Goal: Navigation & Orientation: Understand site structure

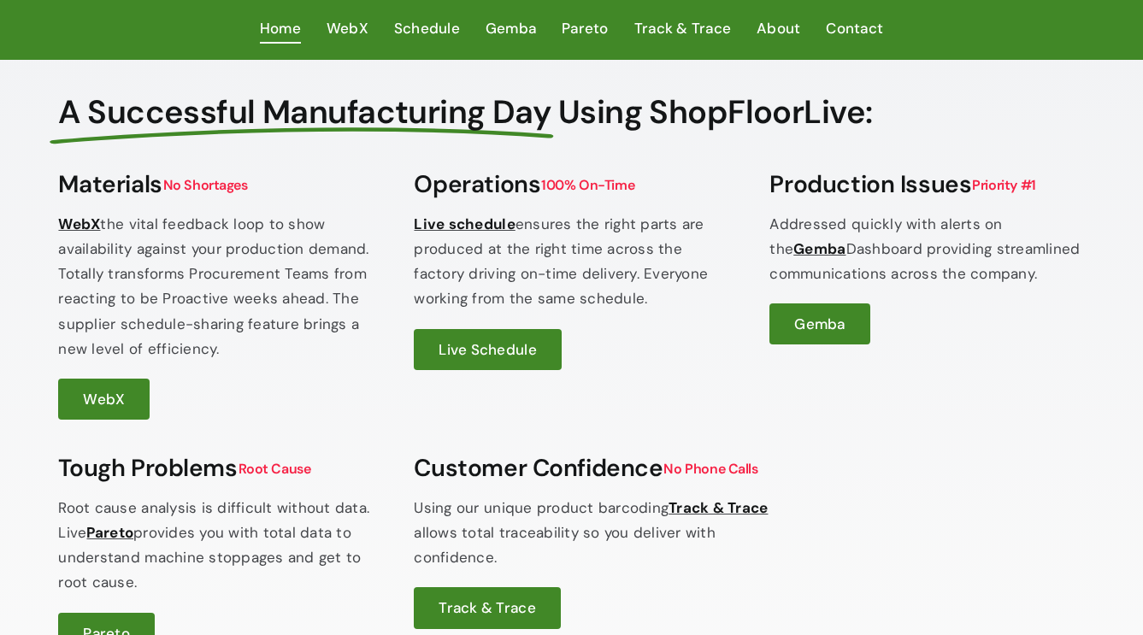
scroll to position [354, 0]
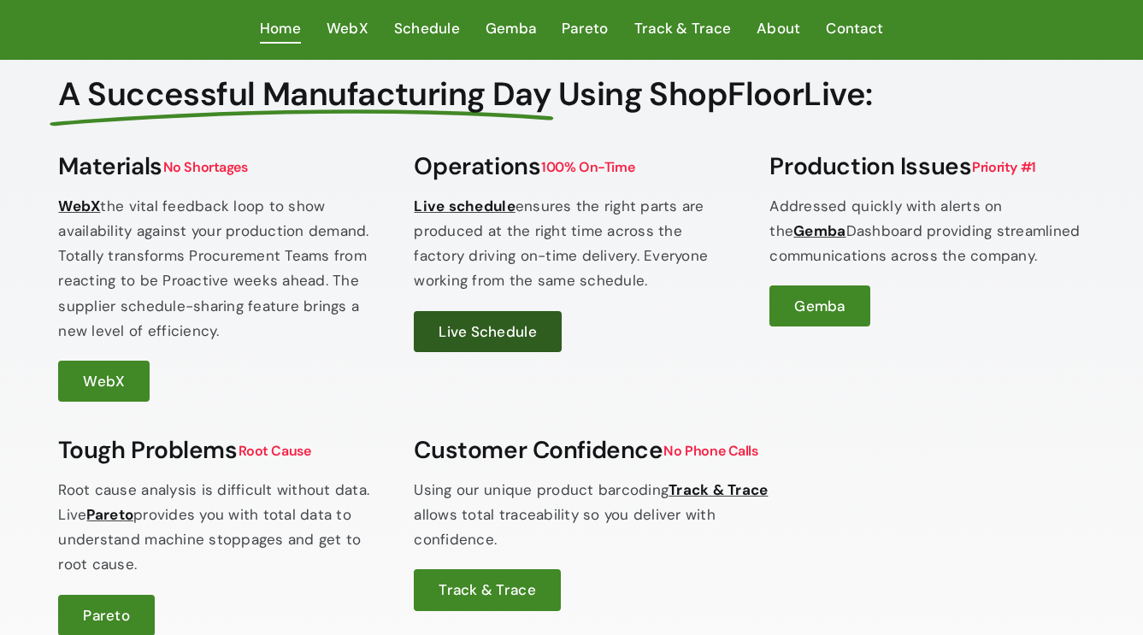
click at [476, 323] on span "Live Schedule" at bounding box center [487, 331] width 97 height 19
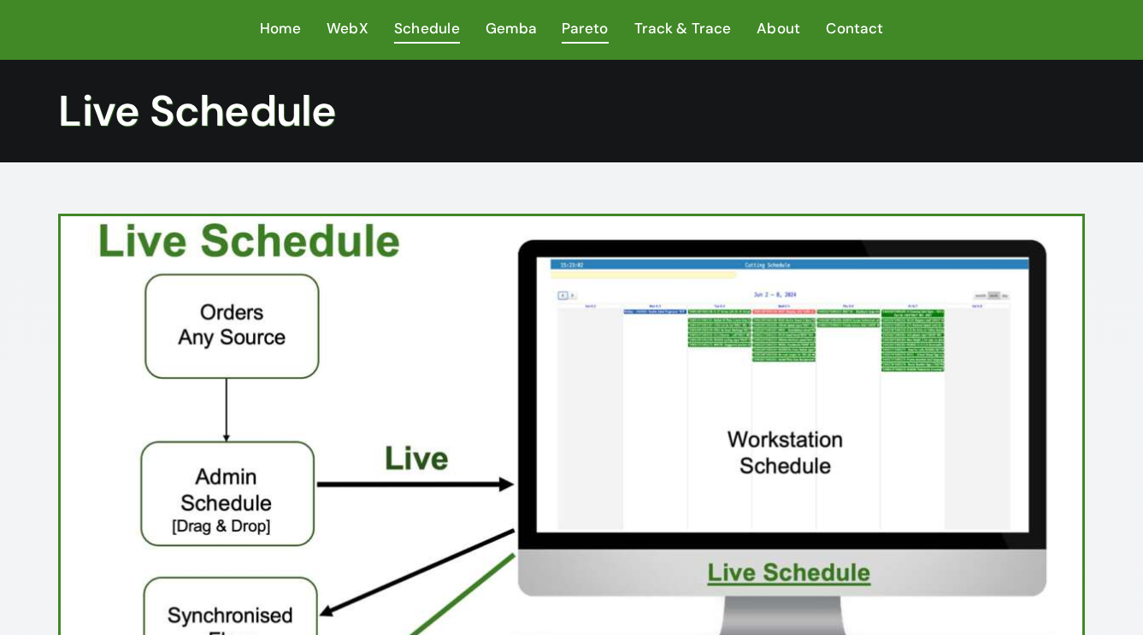
click at [564, 29] on span "Pareto" at bounding box center [585, 28] width 47 height 25
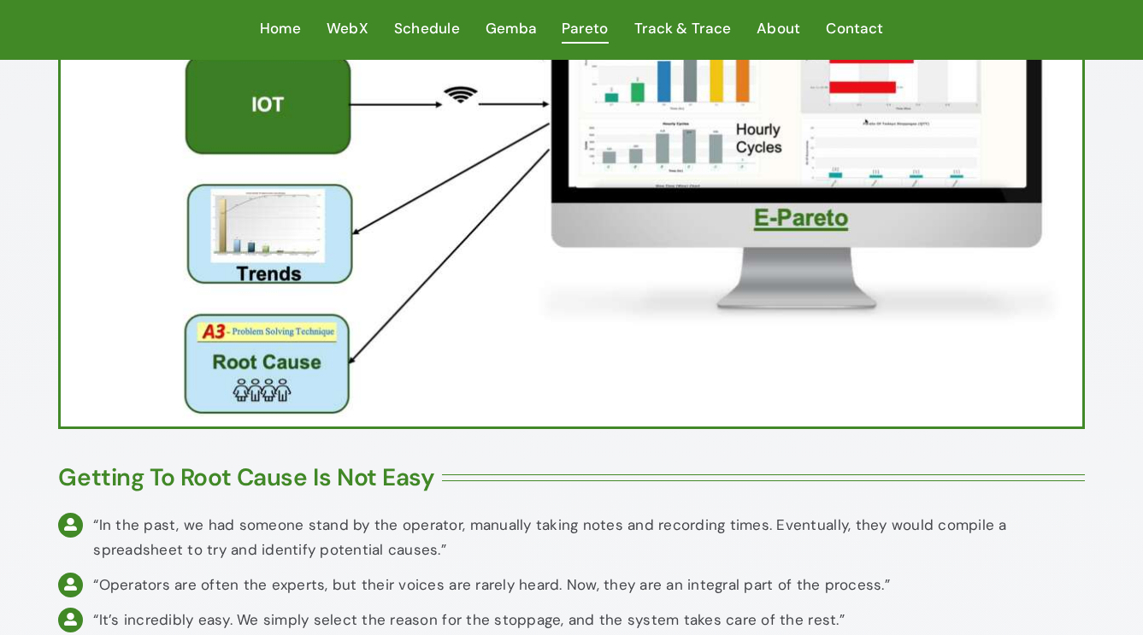
scroll to position [399, 0]
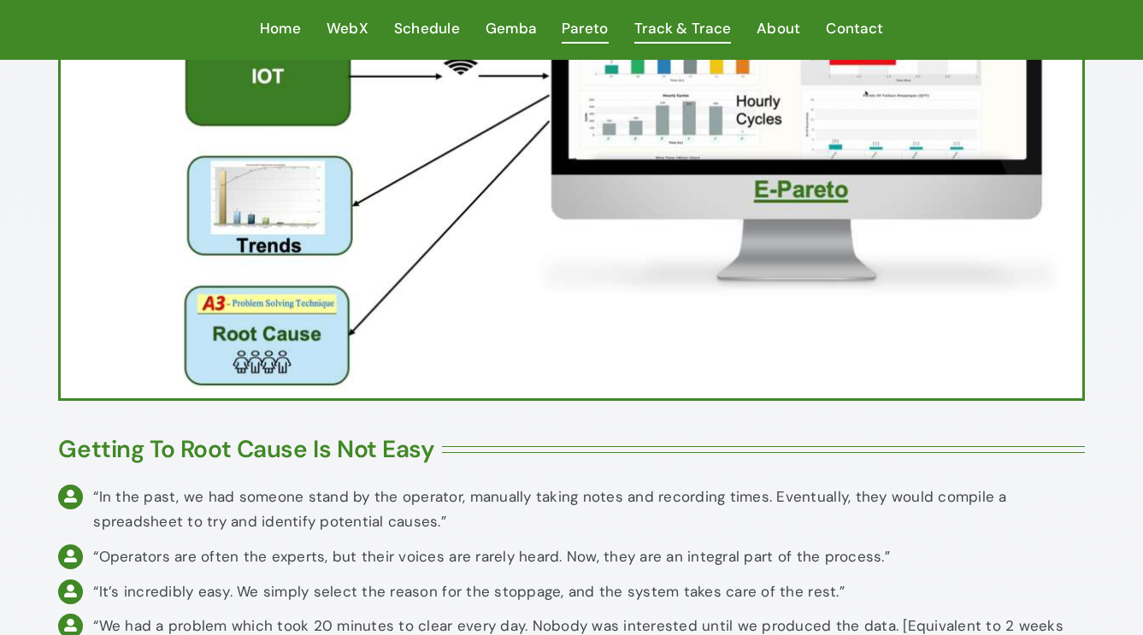
click at [681, 24] on span "Track & Trace" at bounding box center [683, 28] width 97 height 25
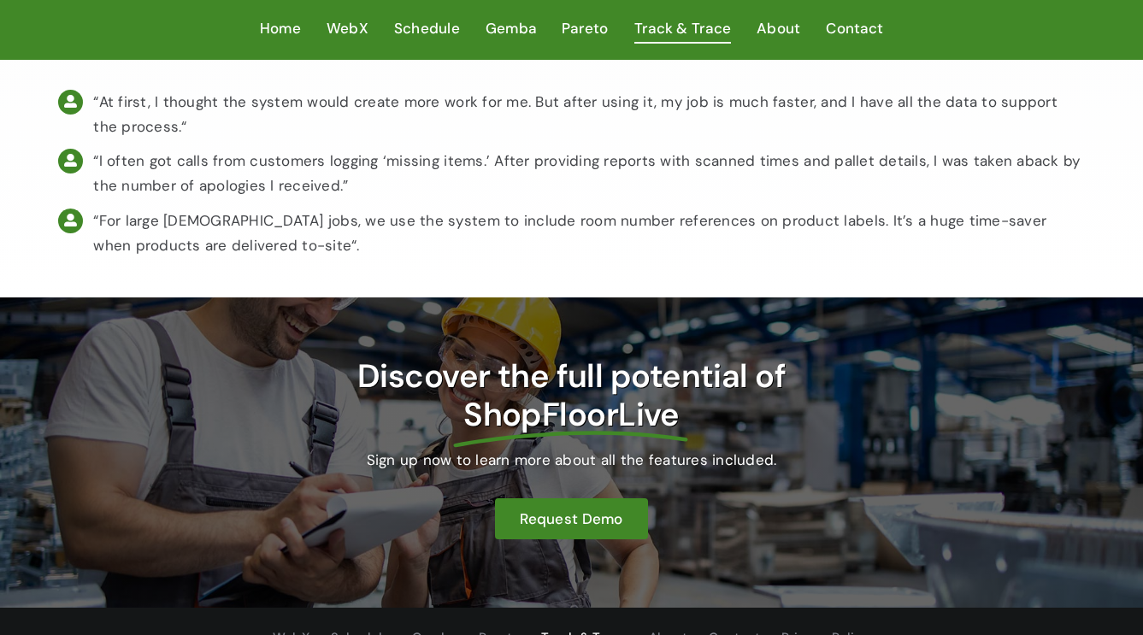
scroll to position [1846, 0]
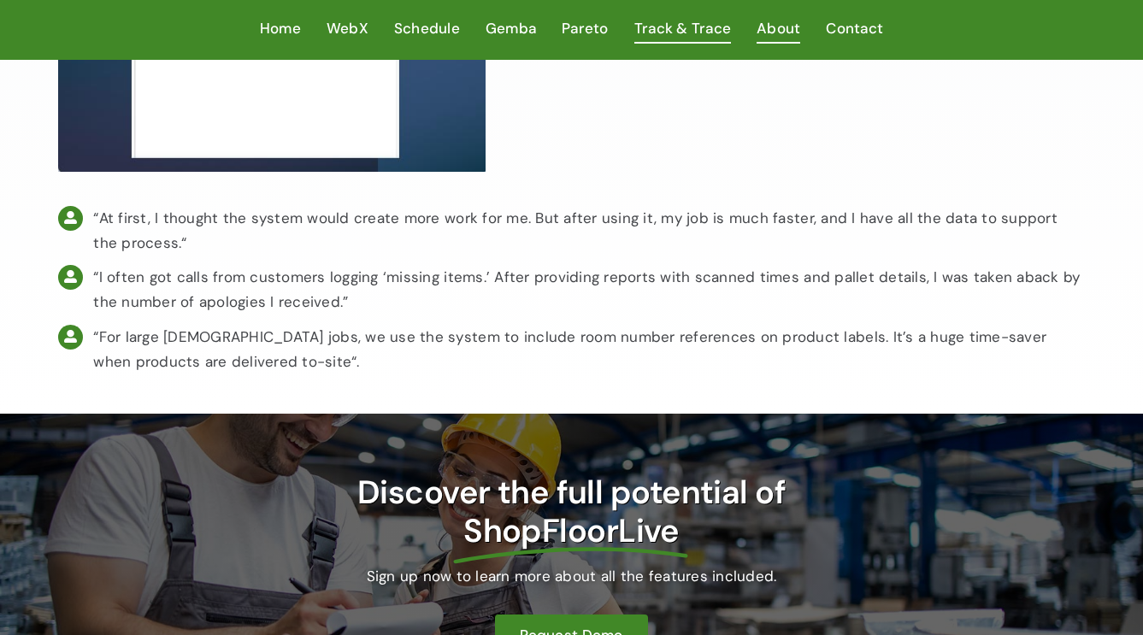
click at [794, 27] on span "About" at bounding box center [779, 28] width 44 height 25
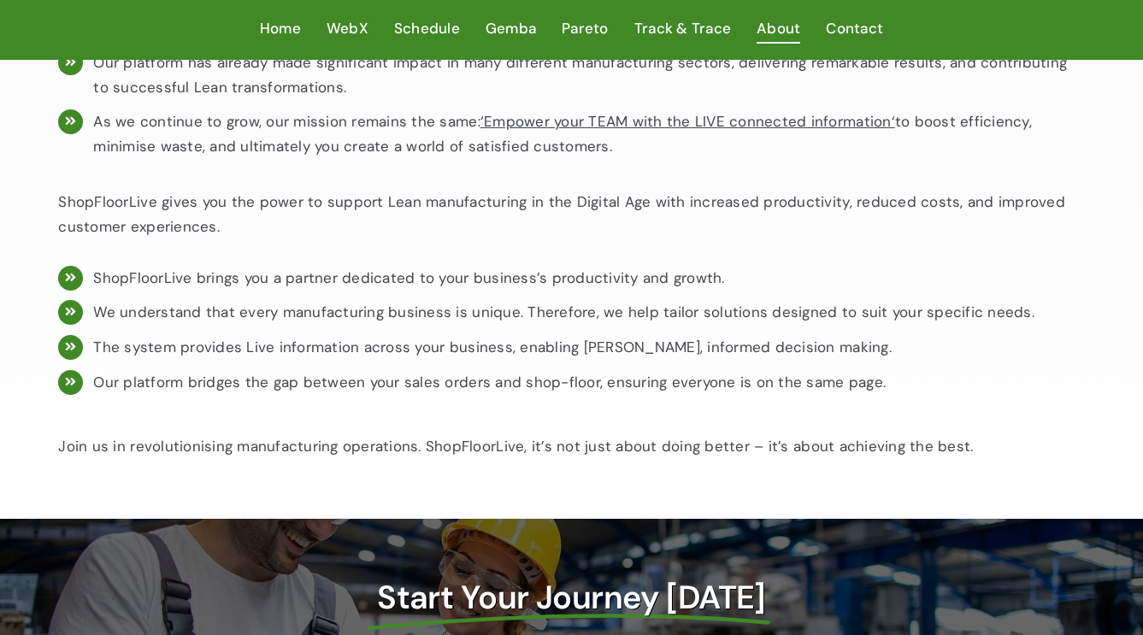
scroll to position [1058, 0]
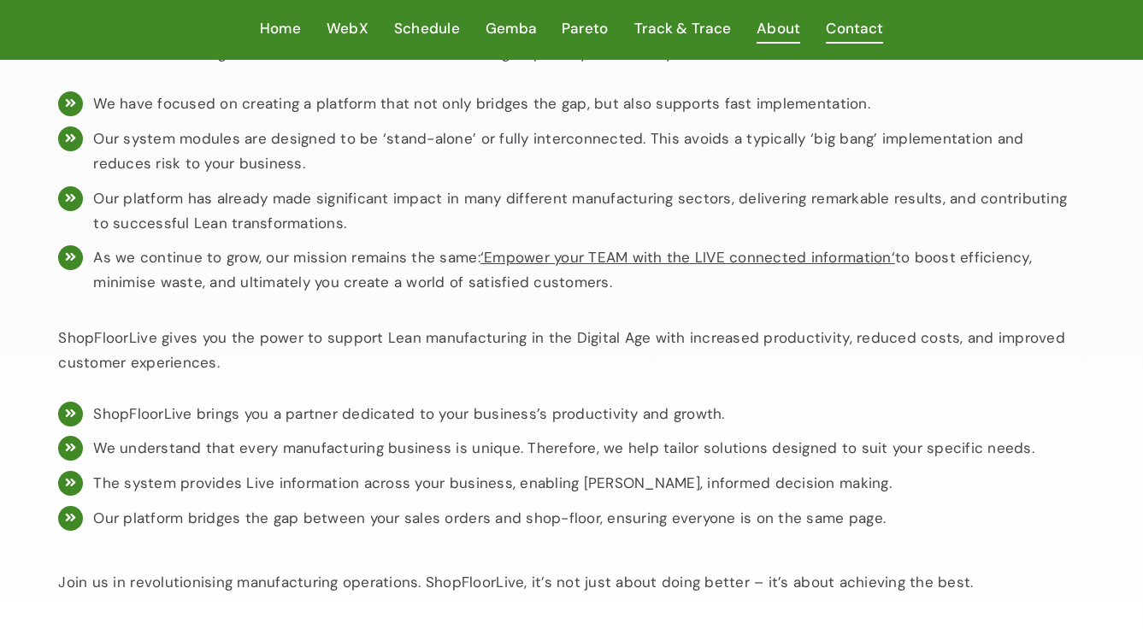
click at [858, 20] on span "Contact" at bounding box center [854, 28] width 57 height 25
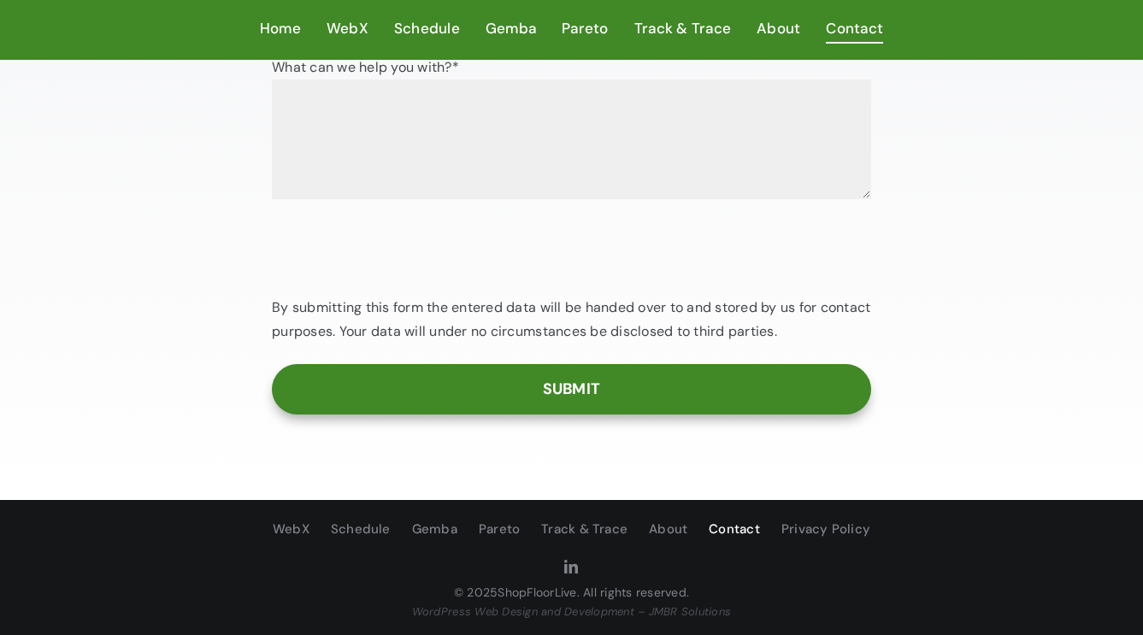
scroll to position [421, 0]
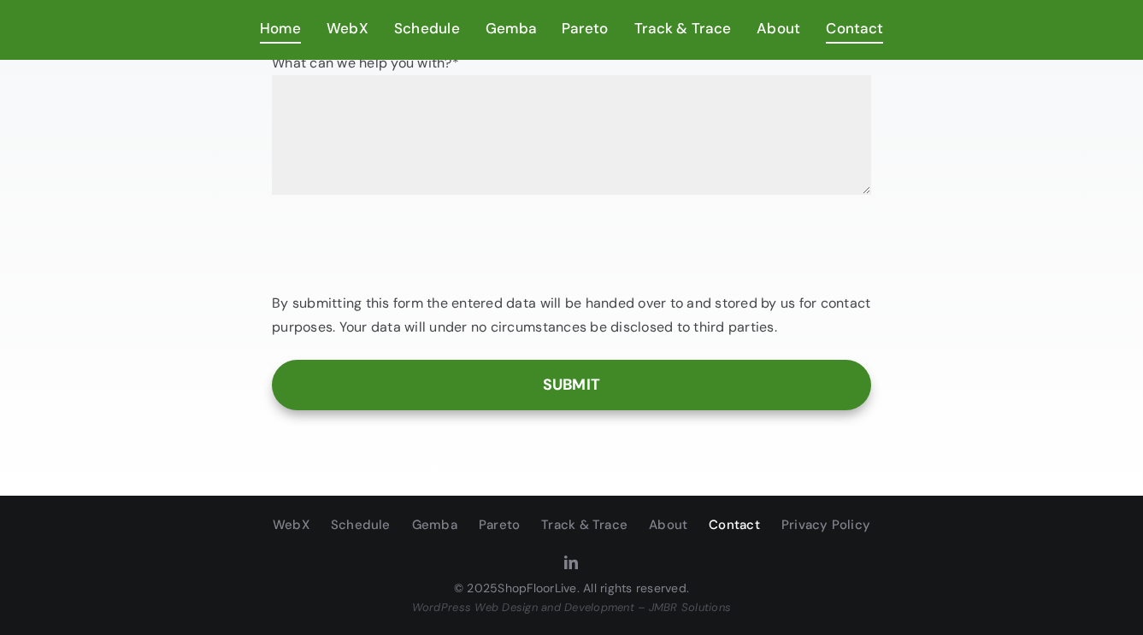
click at [282, 27] on span "Home" at bounding box center [280, 28] width 41 height 25
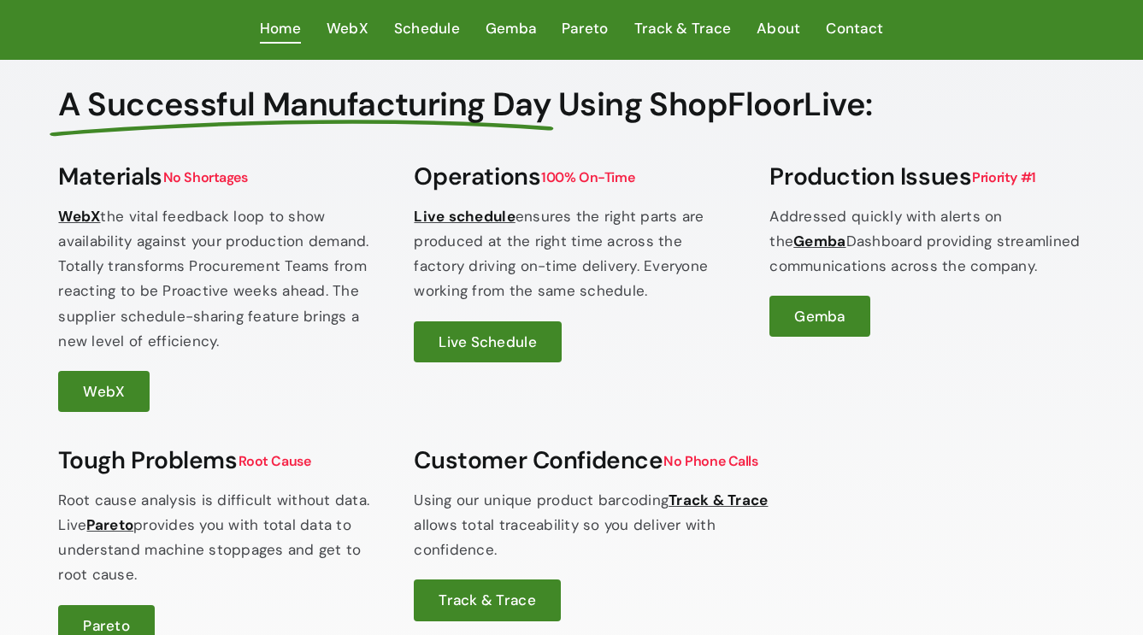
scroll to position [342, 0]
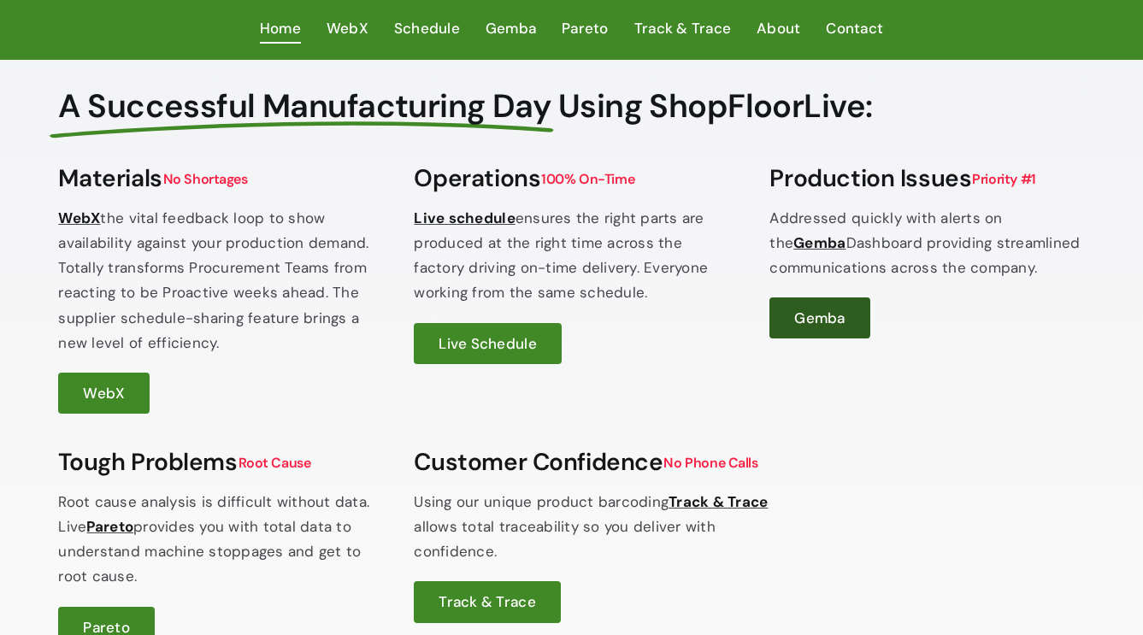
click at [841, 316] on span "Gemba" at bounding box center [819, 318] width 50 height 19
